Goal: Find contact information: Find contact information

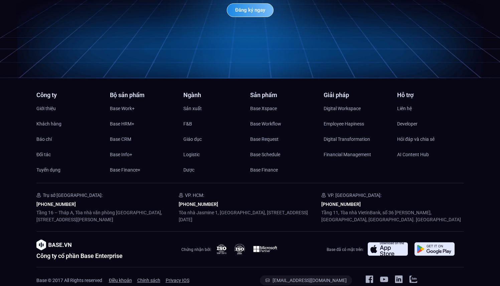
scroll to position [3407, 0]
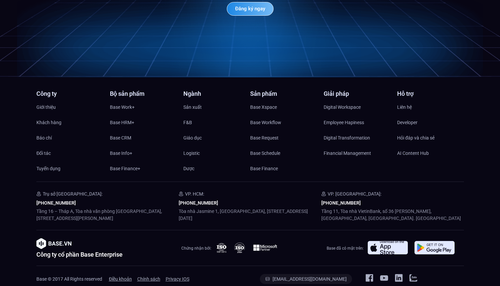
click at [198, 208] on p "Tòa nhà Jasmine 1, [GEOGRAPHIC_DATA], [STREET_ADDRESS][DATE]" at bounding box center [250, 215] width 142 height 14
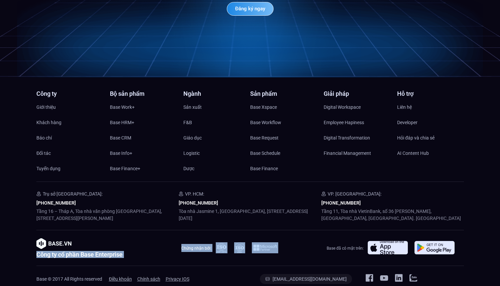
drag, startPoint x: 306, startPoint y: 237, endPoint x: 164, endPoint y: 229, distance: 141.7
click at [164, 238] on div "Công ty cổ phần Base Enterprise Chứng nhận bởi: Base đã có mặt trên:" at bounding box center [249, 247] width 427 height 19
click at [171, 238] on div "Công ty cổ phần Base Enterprise" at bounding box center [104, 247] width 137 height 19
drag, startPoint x: 178, startPoint y: 229, endPoint x: 312, endPoint y: 237, distance: 134.4
click at [302, 238] on div "Công ty cổ phần Base Enterprise Chứng nhận bởi: Base đã có mặt trên:" at bounding box center [249, 247] width 427 height 19
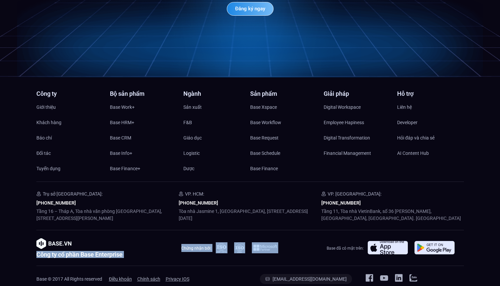
click at [312, 242] on div at bounding box center [267, 247] width 103 height 11
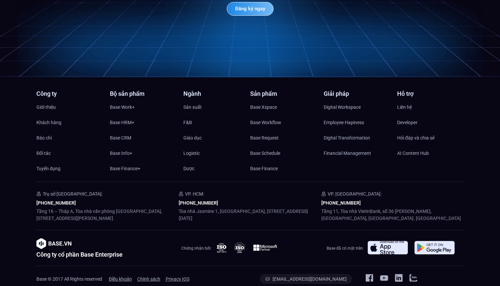
click at [357, 246] on span "Base đã có mặt trên:" at bounding box center [344, 248] width 37 height 5
click at [414, 274] on icon at bounding box center [413, 278] width 8 height 8
click at [331, 246] on span "Base đã có mặt trên:" at bounding box center [344, 248] width 37 height 5
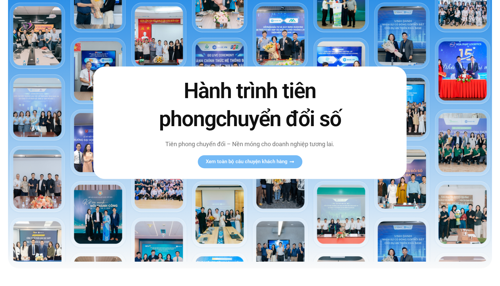
scroll to position [0, 0]
